Goal: Information Seeking & Learning: Find specific fact

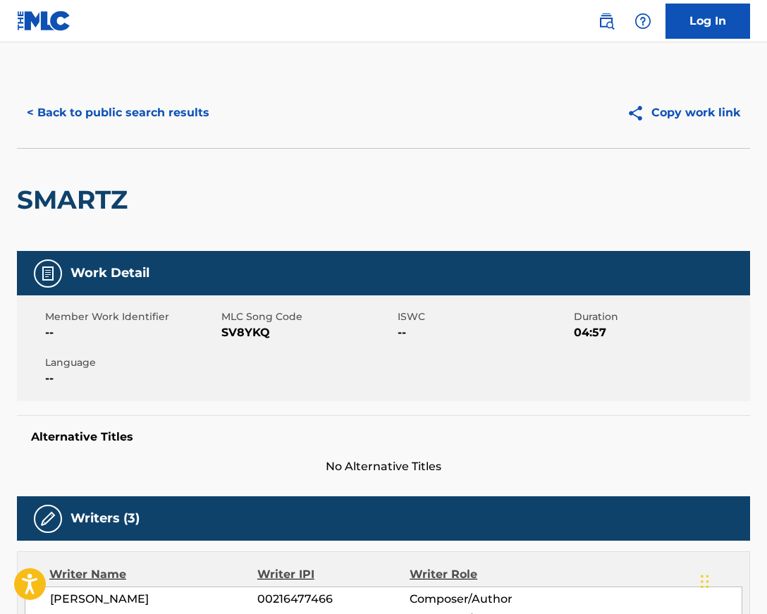
click at [35, 111] on button "< Back to public search results" at bounding box center [118, 112] width 202 height 35
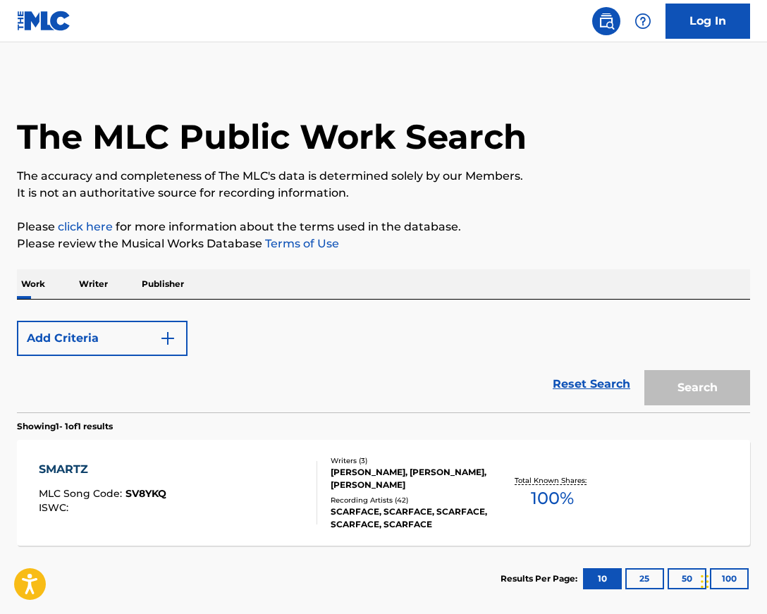
scroll to position [73, 0]
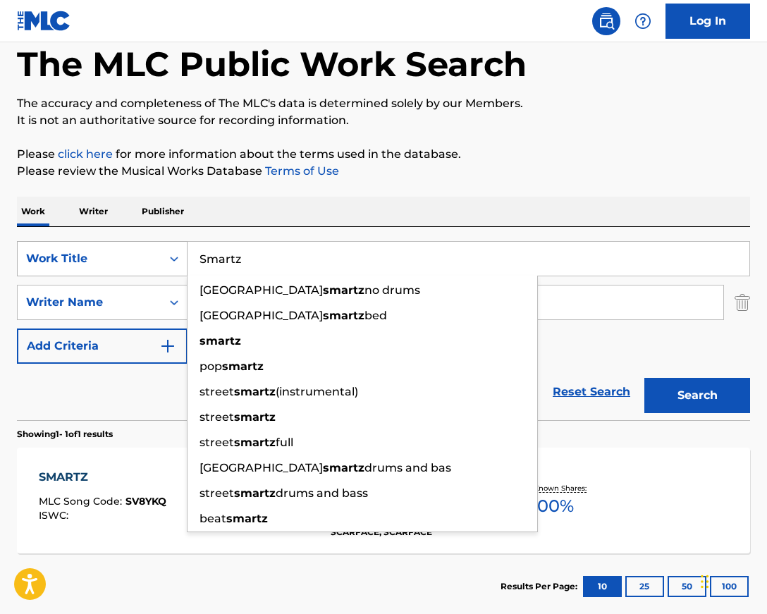
drag, startPoint x: 255, startPoint y: 257, endPoint x: 178, endPoint y: 253, distance: 76.9
click at [178, 253] on div "SearchWithCriteriab41c3740-b963-4951-9376-69696a14f045 Work Title Smartz bwy st…" at bounding box center [383, 258] width 733 height 35
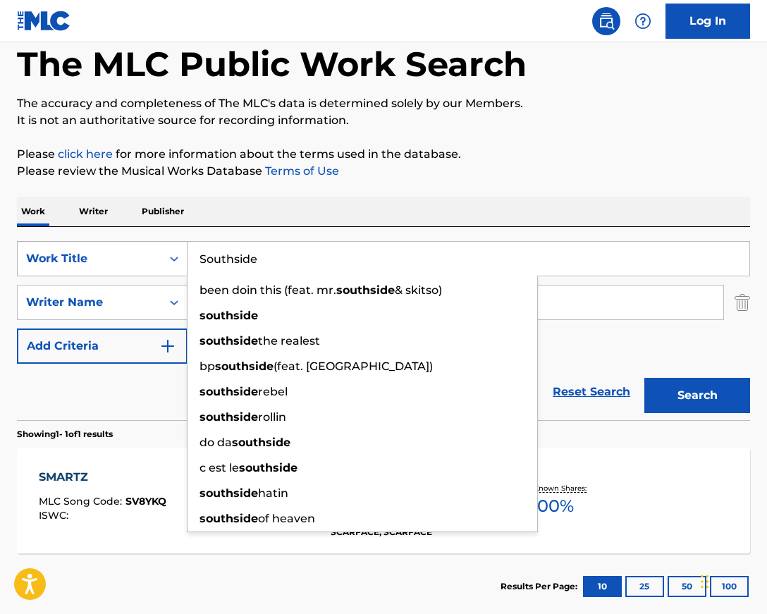
type input "Southside"
click at [645, 378] on button "Search" at bounding box center [698, 395] width 106 height 35
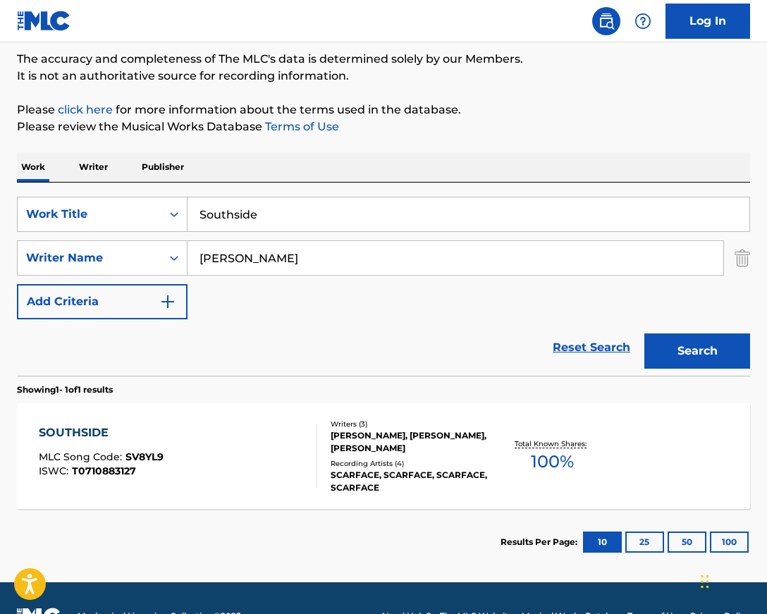
scroll to position [153, 0]
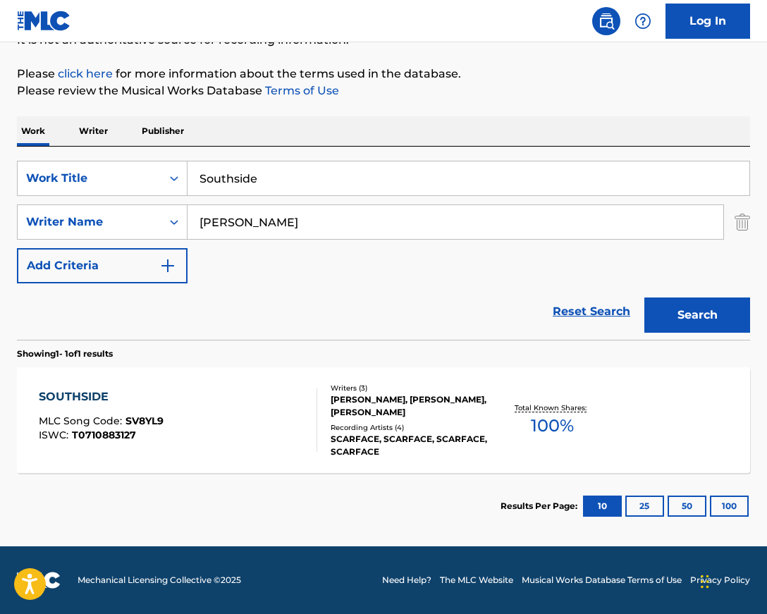
click at [90, 386] on div "SOUTHSIDE MLC Song Code : SV8YL9 ISWC : T0710883127 Writers ( 3 ) [PERSON_NAME]…" at bounding box center [383, 420] width 733 height 106
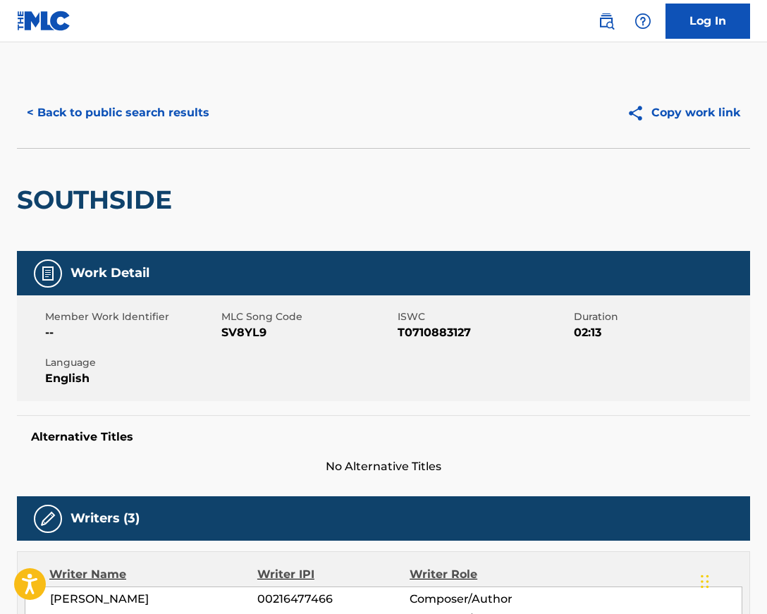
click at [32, 114] on button "< Back to public search results" at bounding box center [118, 112] width 202 height 35
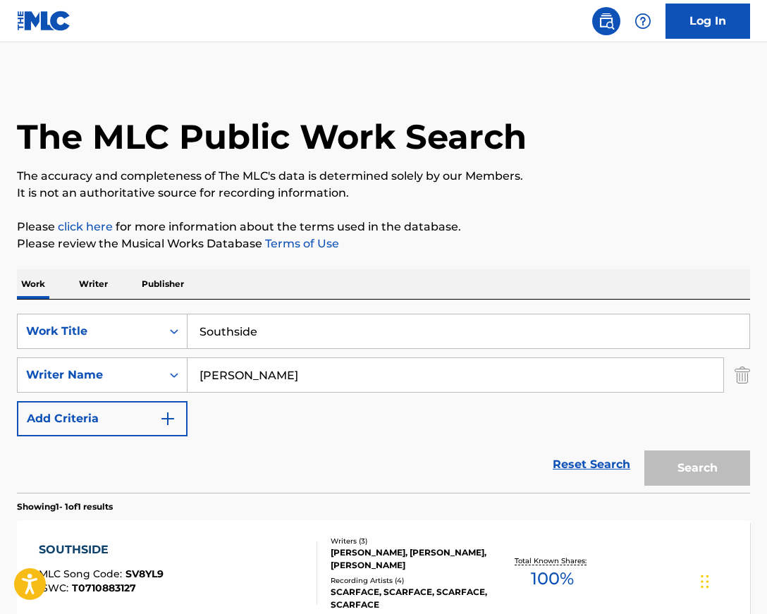
scroll to position [73, 0]
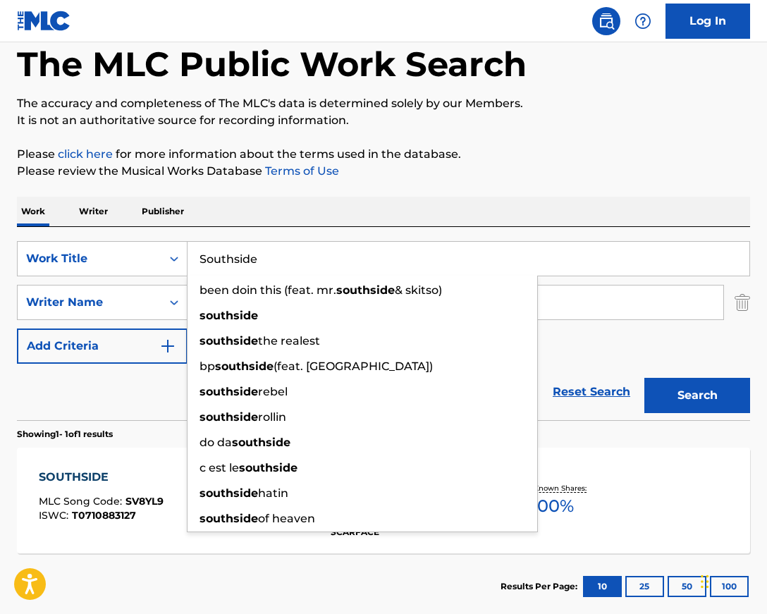
drag, startPoint x: 289, startPoint y: 261, endPoint x: 196, endPoint y: 252, distance: 93.5
click at [196, 252] on input "Southside" at bounding box center [469, 259] width 562 height 34
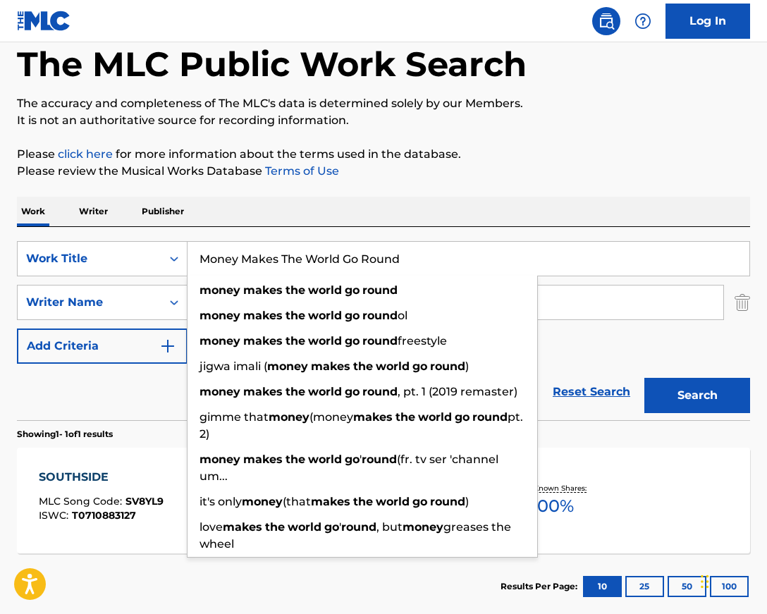
type input "Money Makes The World Go Round"
click at [645, 378] on button "Search" at bounding box center [698, 395] width 106 height 35
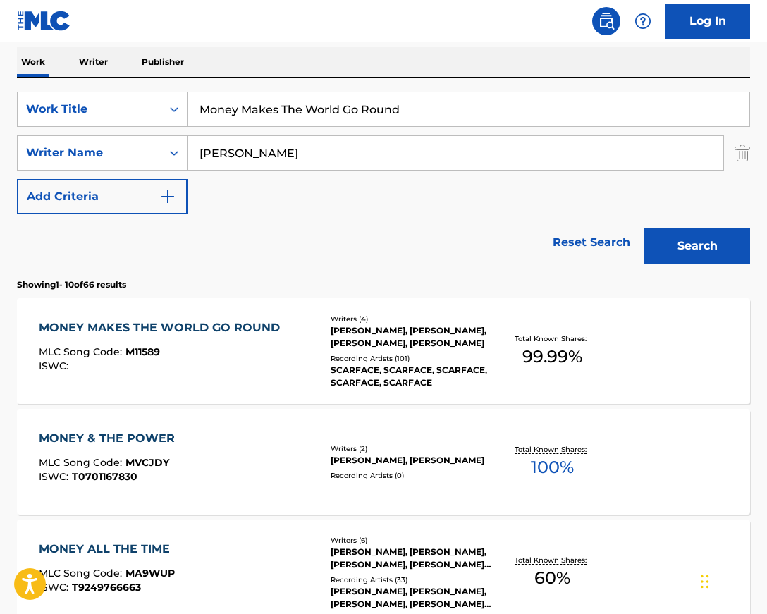
scroll to position [312, 0]
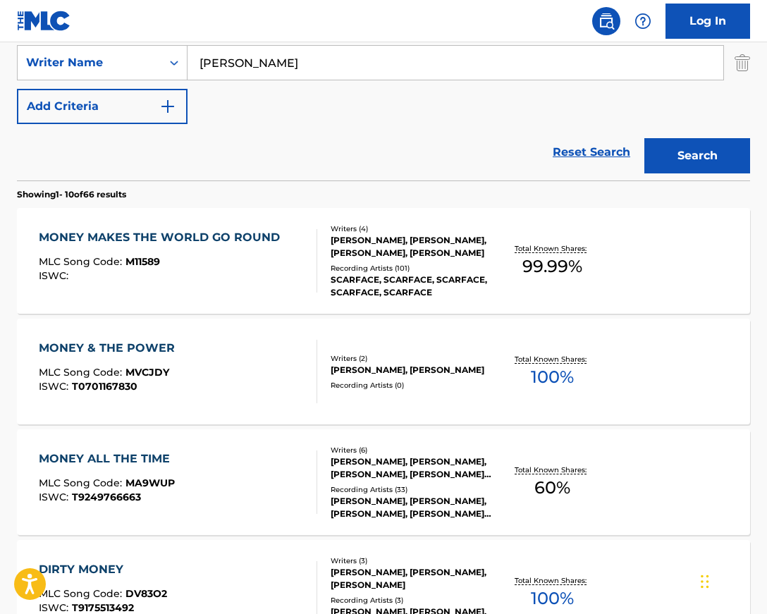
click at [145, 244] on div "MONEY MAKES THE WORLD GO ROUND" at bounding box center [163, 237] width 248 height 17
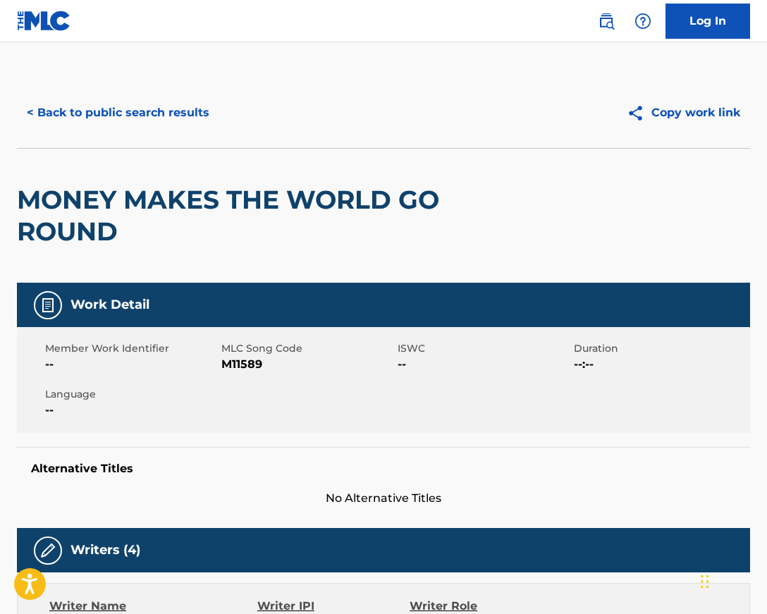
drag, startPoint x: 131, startPoint y: 217, endPoint x: 118, endPoint y: 228, distance: 16.5
click at [128, 220] on h2 "MONEY MAKES THE WORLD GO ROUND" at bounding box center [237, 215] width 440 height 63
click at [121, 226] on h2 "MONEY MAKES THE WORLD GO ROUND" at bounding box center [237, 215] width 440 height 63
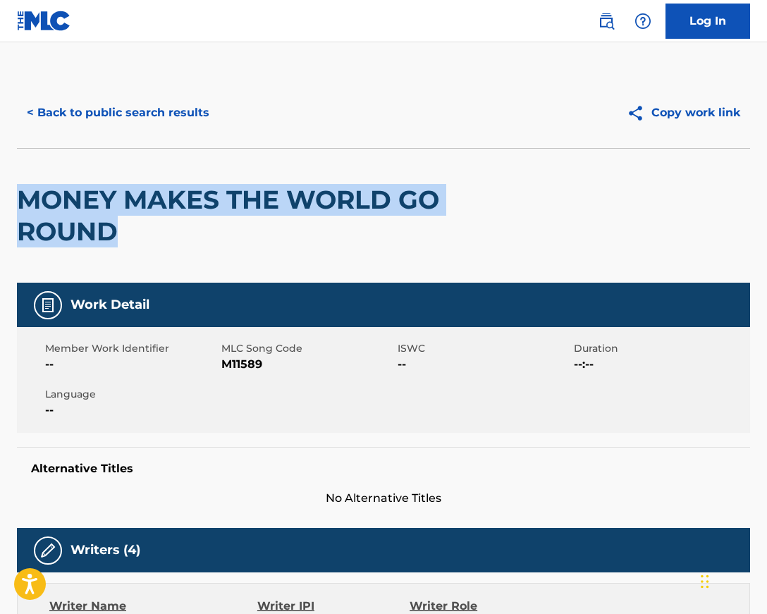
drag, startPoint x: 128, startPoint y: 231, endPoint x: 18, endPoint y: 192, distance: 117.3
click at [18, 192] on h2 "MONEY MAKES THE WORLD GO ROUND" at bounding box center [237, 215] width 440 height 63
copy h2 "MONEY MAKES THE WORLD GO ROUND"
click at [30, 114] on button "< Back to public search results" at bounding box center [118, 112] width 202 height 35
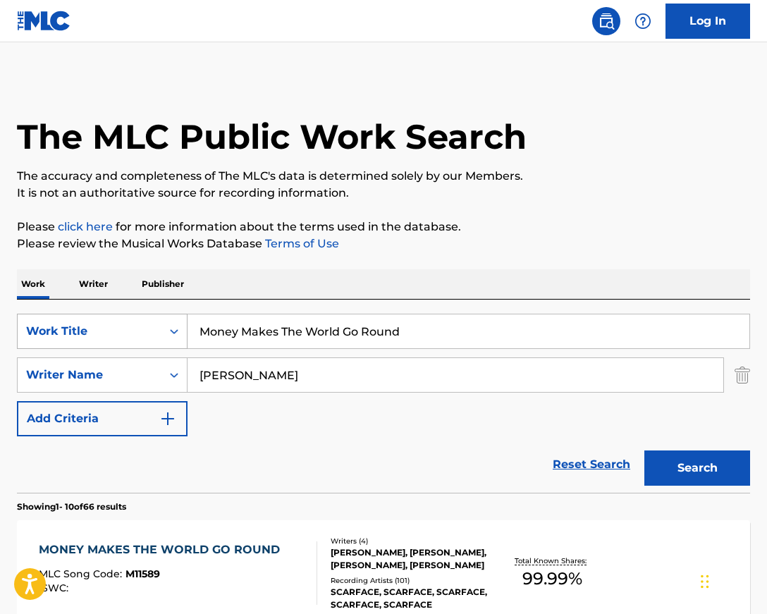
drag, startPoint x: 417, startPoint y: 329, endPoint x: 127, endPoint y: 331, distance: 289.8
click at [127, 331] on div "SearchWithCriteriab41c3740-b963-4951-9376-69696a14f045 Work Title Money Makes T…" at bounding box center [383, 331] width 733 height 35
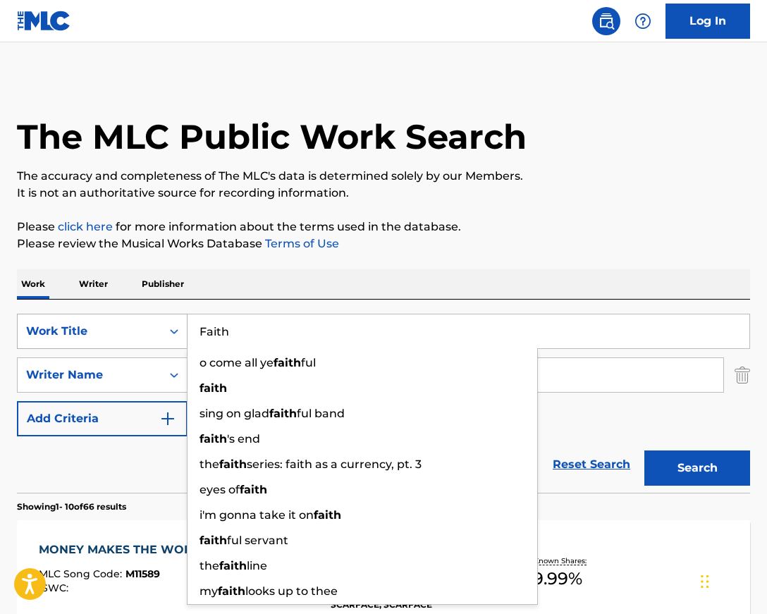
type input "Faith"
click at [645, 451] on button "Search" at bounding box center [698, 468] width 106 height 35
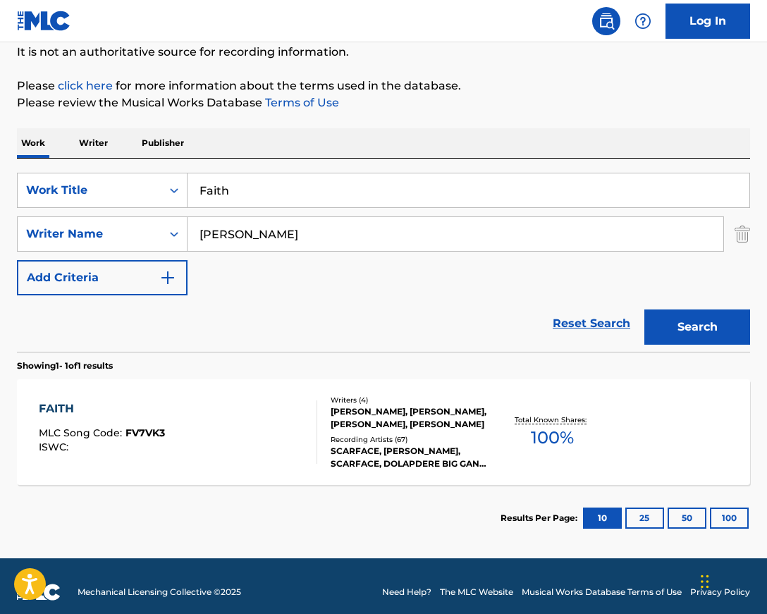
scroll to position [153, 0]
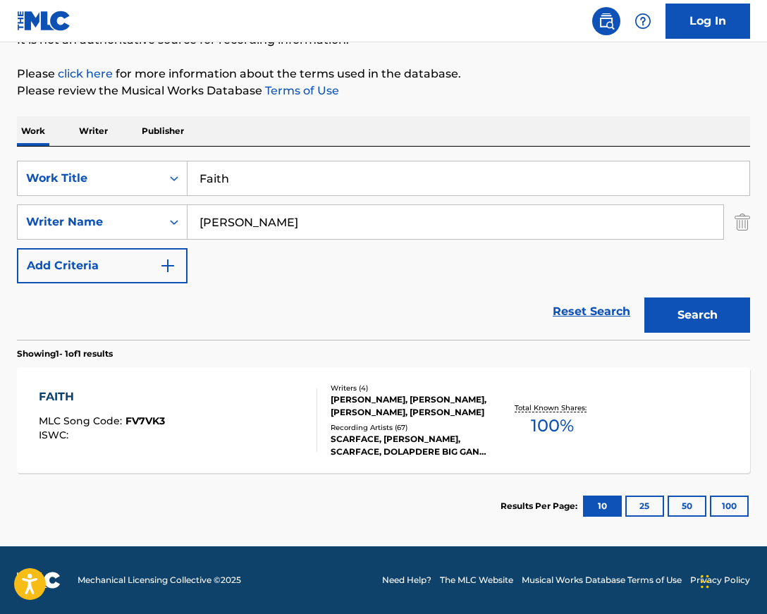
click at [151, 405] on div "FAITH MLC Song Code : FV7VK3 ISWC :" at bounding box center [102, 420] width 126 height 63
